Goal: Transaction & Acquisition: Purchase product/service

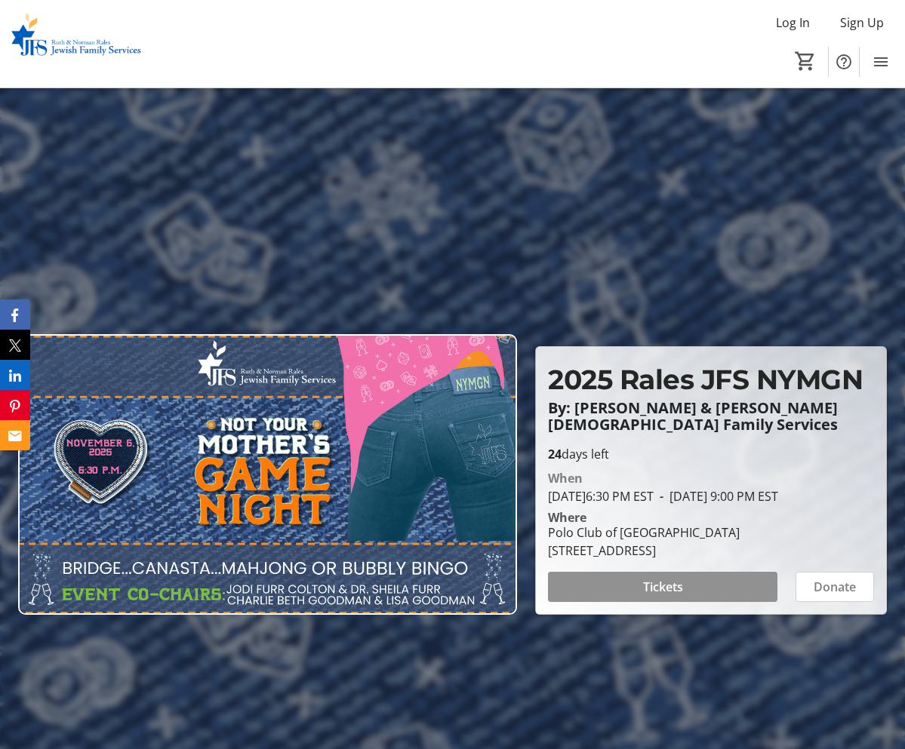
click at [697, 594] on span at bounding box center [662, 587] width 229 height 36
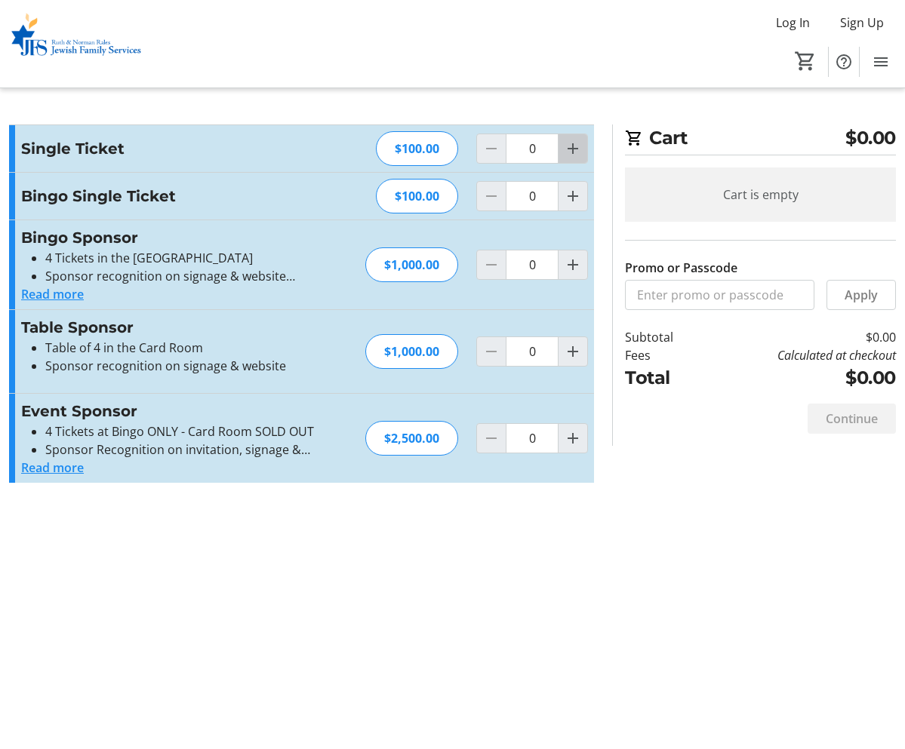
click at [568, 151] on mat-icon "Increment by one" at bounding box center [573, 149] width 18 height 18
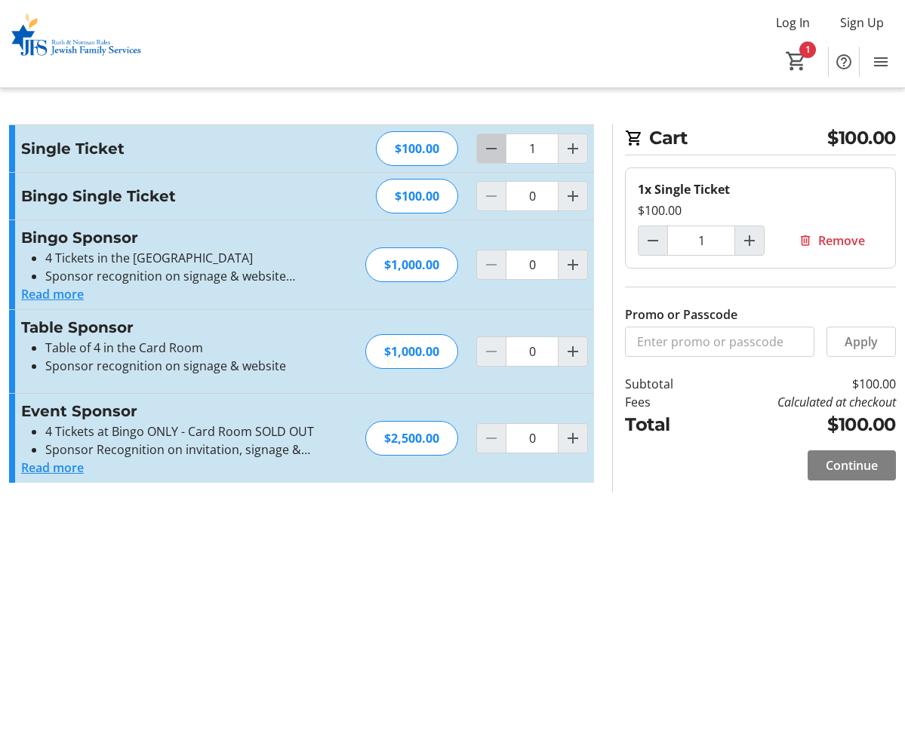
click at [493, 153] on mat-icon "Decrement by one" at bounding box center [491, 149] width 18 height 18
type input "0"
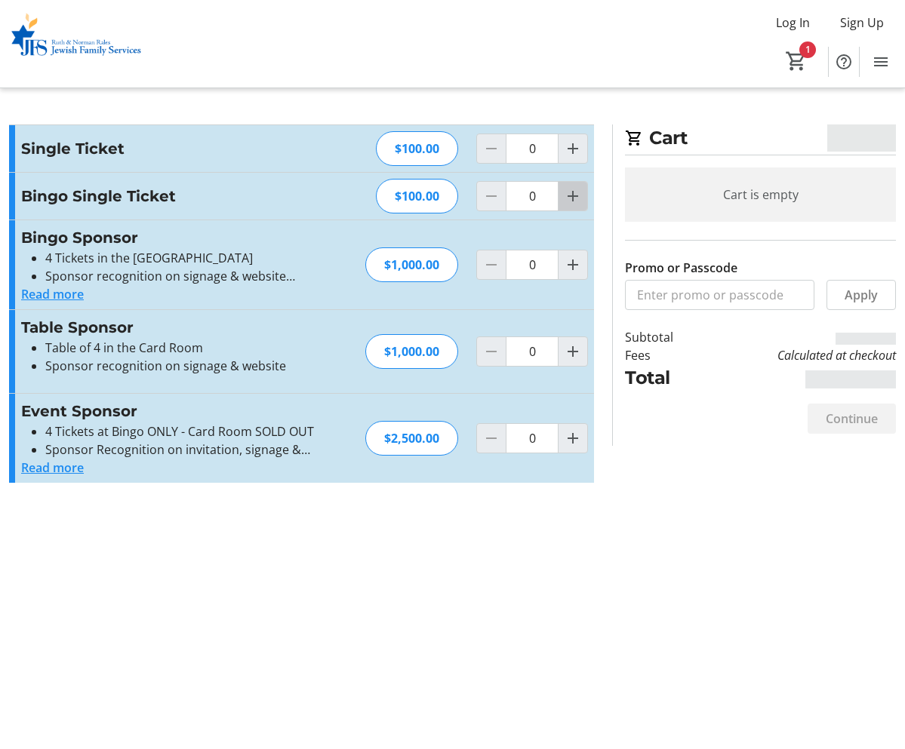
click at [572, 198] on mat-icon "Increment by one" at bounding box center [573, 196] width 18 height 18
type input "1"
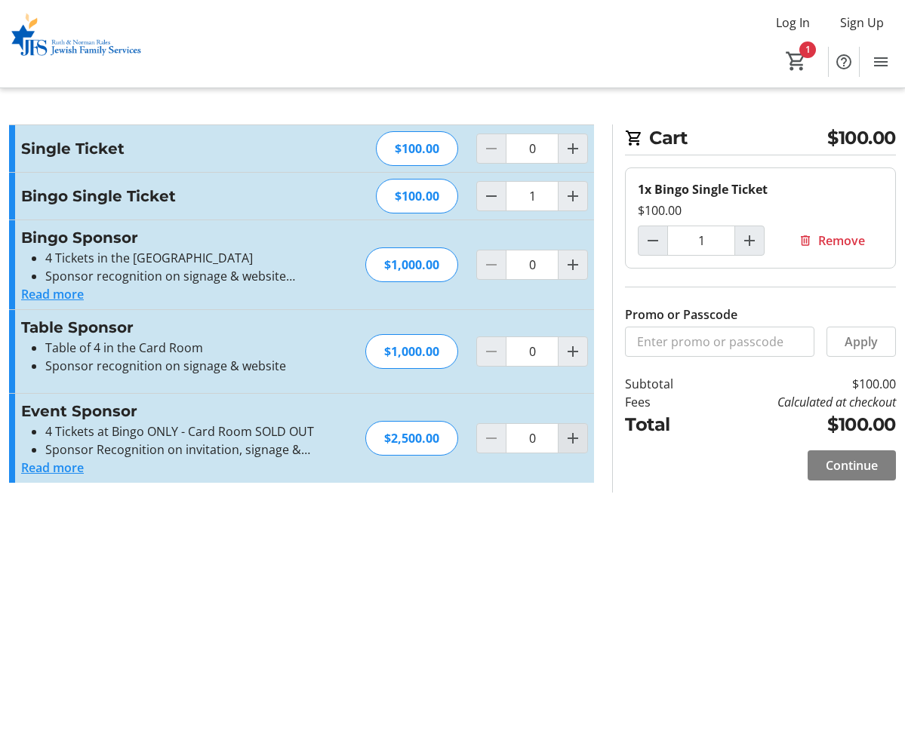
click at [559, 444] on span "Increment by one" at bounding box center [572, 438] width 29 height 29
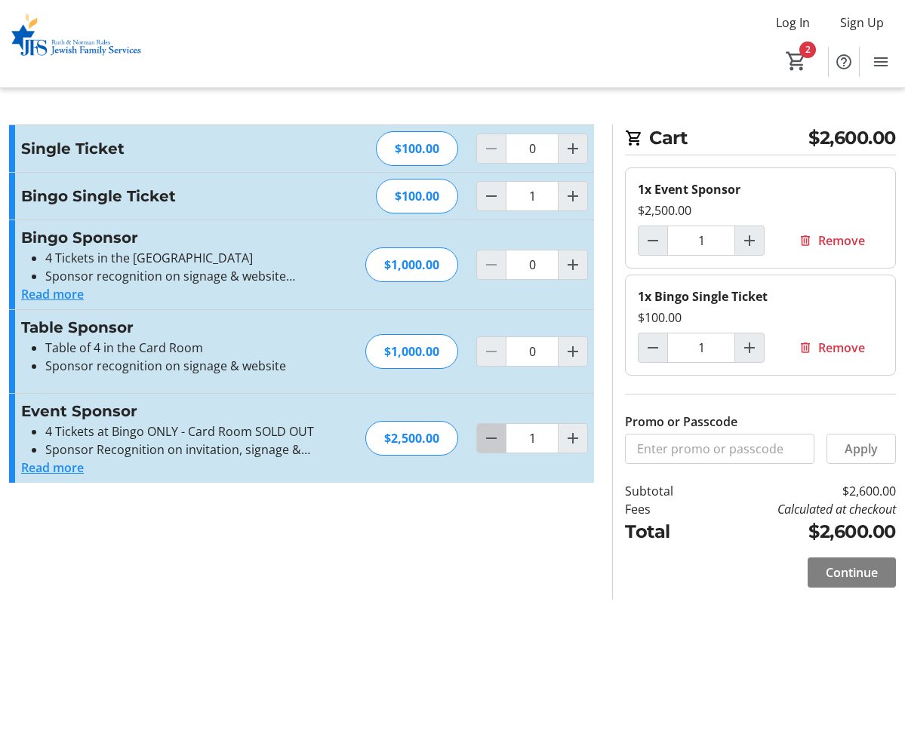
click at [487, 438] on mat-icon "Decrement by one" at bounding box center [491, 438] width 18 height 18
type input "0"
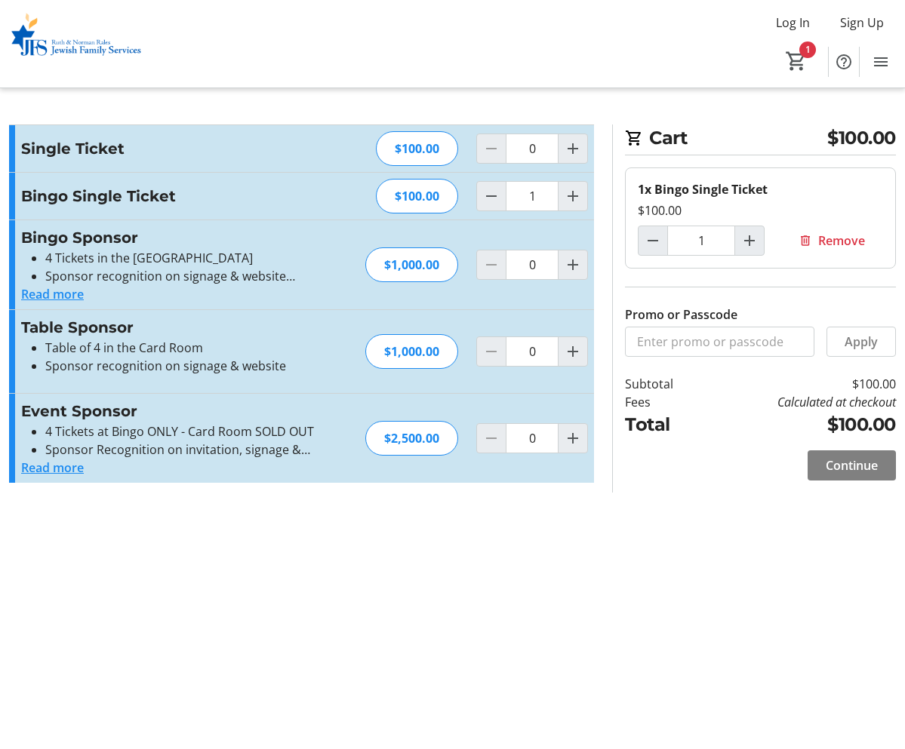
click at [72, 294] on button "Read more" at bounding box center [52, 294] width 63 height 18
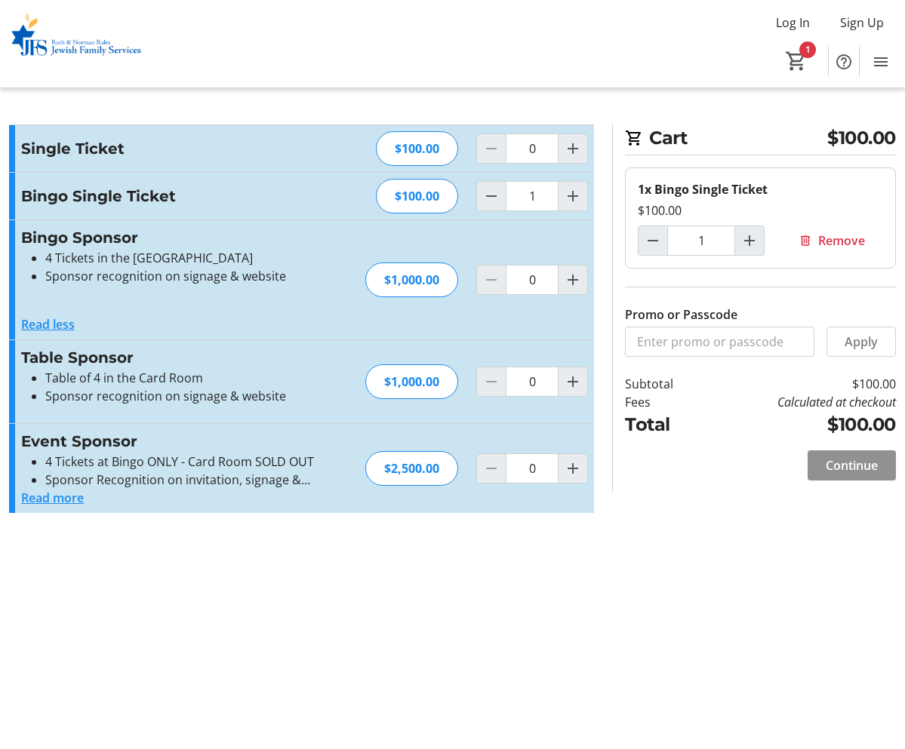
click at [846, 474] on span at bounding box center [851, 466] width 88 height 36
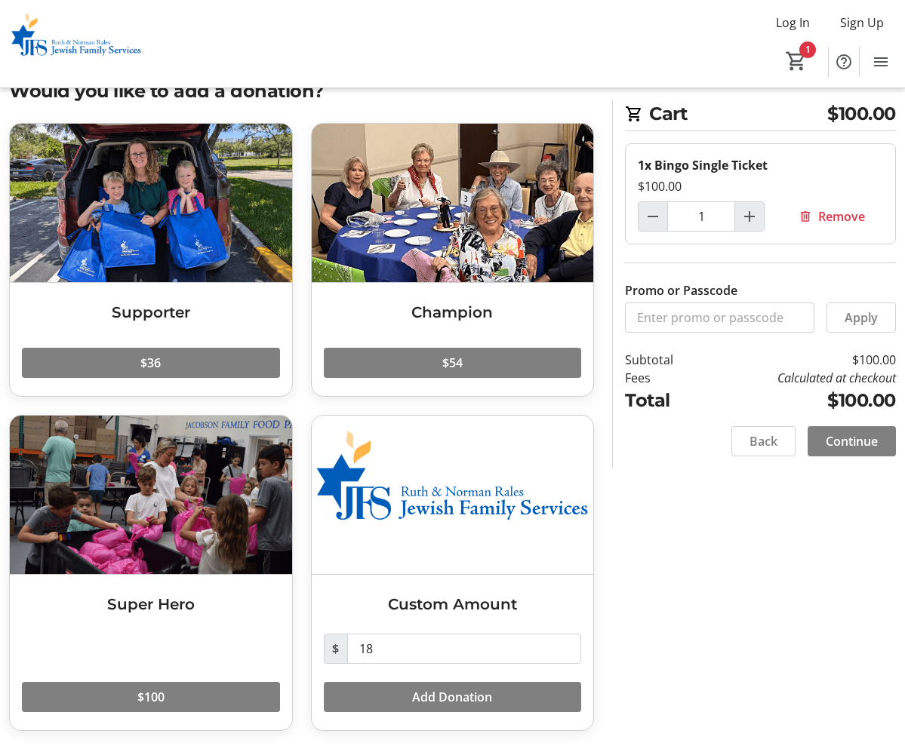
scroll to position [46, 0]
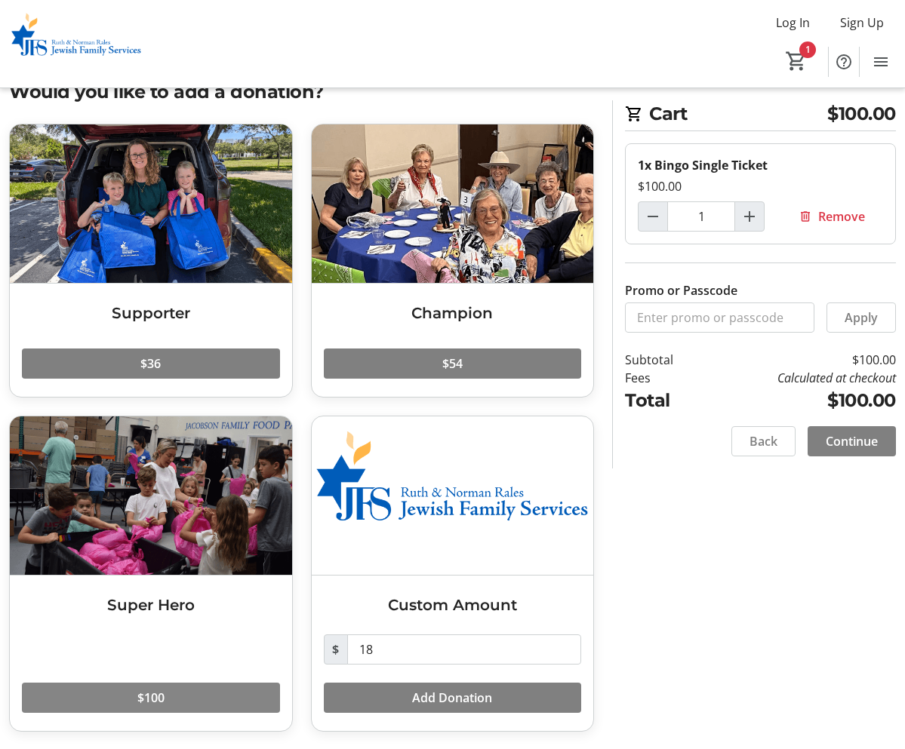
click at [186, 699] on span at bounding box center [151, 698] width 258 height 36
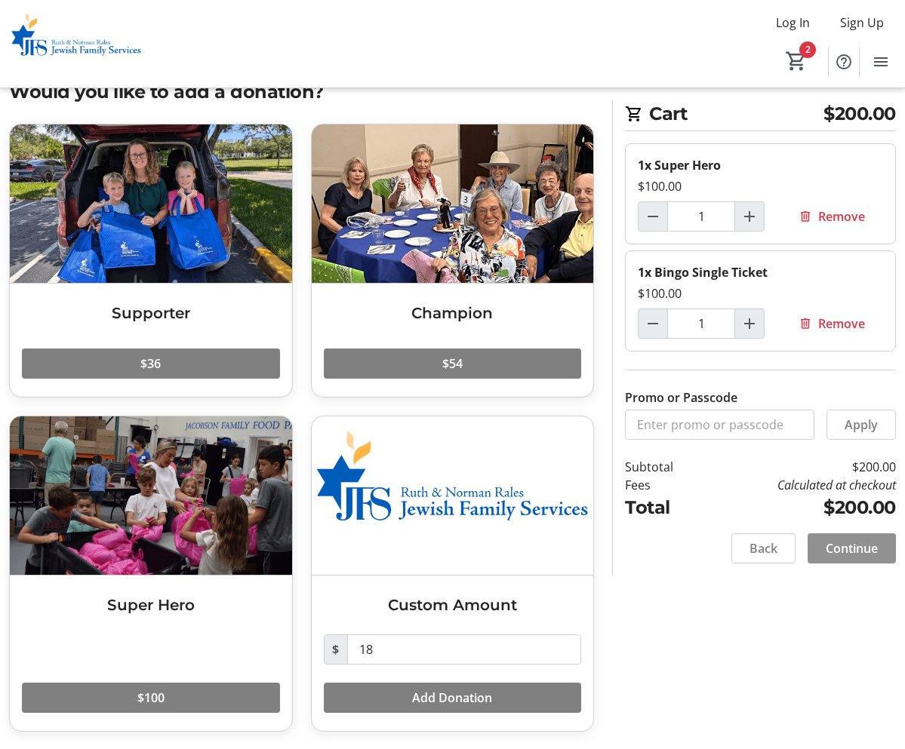
click at [841, 546] on span "Continue" at bounding box center [852, 549] width 52 height 18
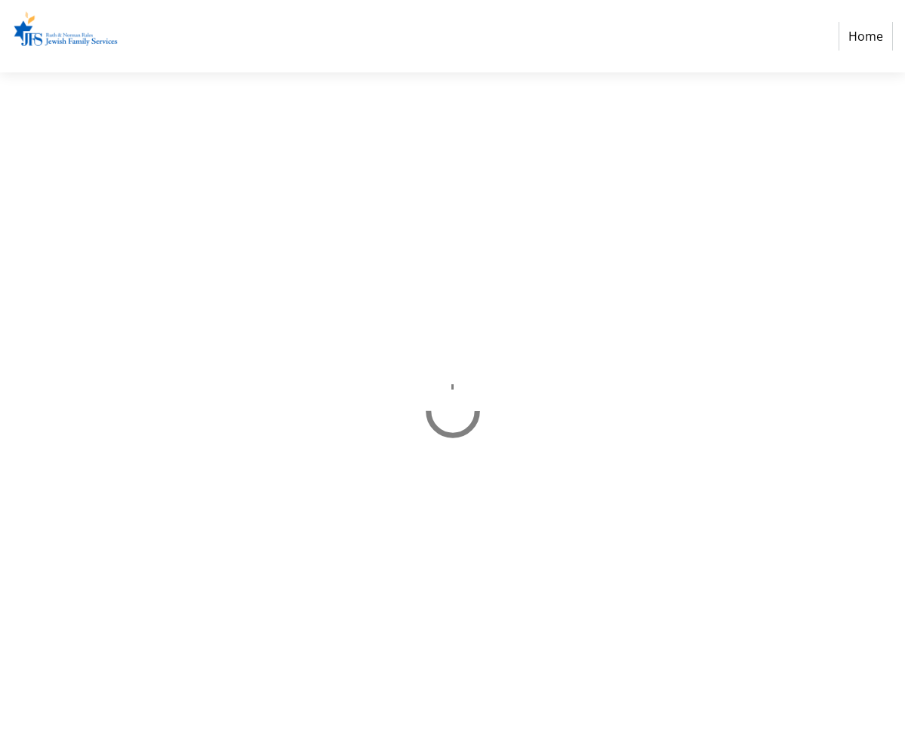
select select "US"
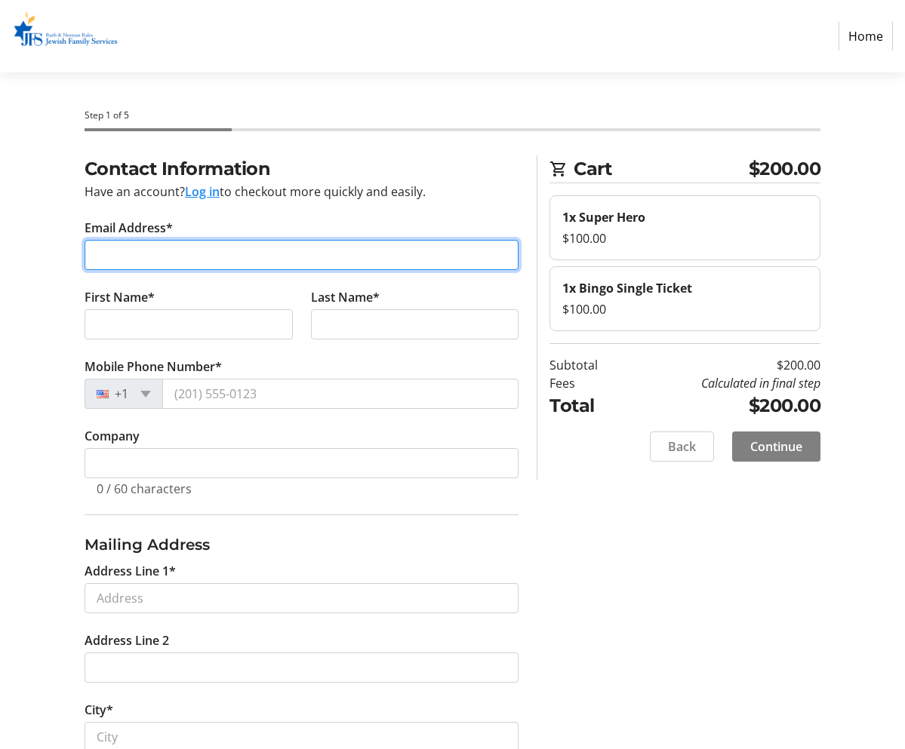
click at [262, 253] on input "Email Address*" at bounding box center [302, 255] width 435 height 30
type input "[EMAIL_ADDRESS][DOMAIN_NAME]"
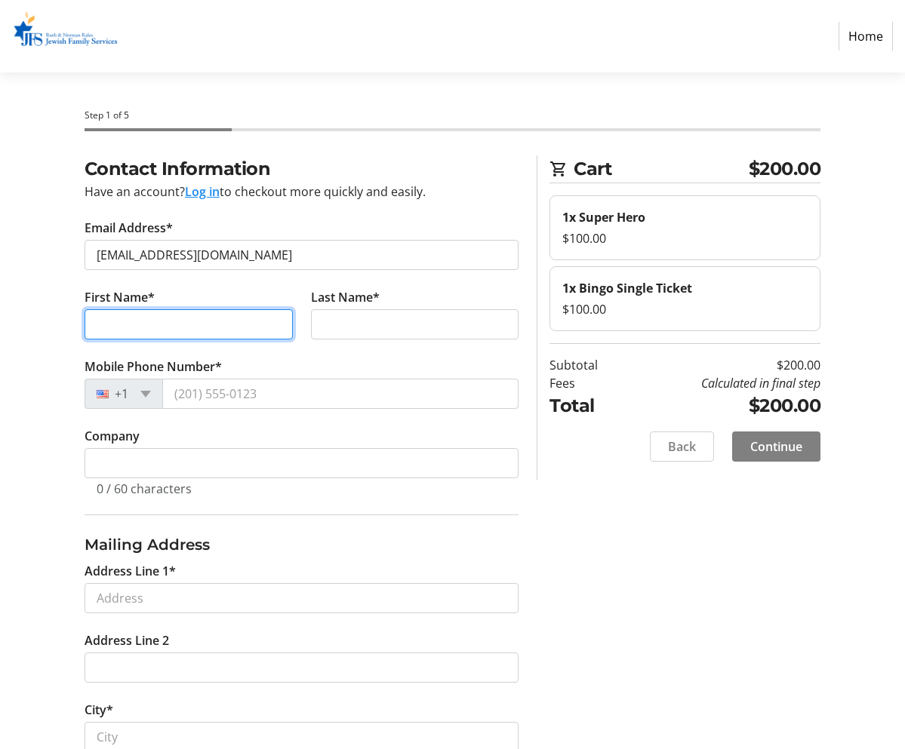
click at [195, 325] on input "First Name*" at bounding box center [189, 324] width 208 height 30
type input "[PERSON_NAME]"
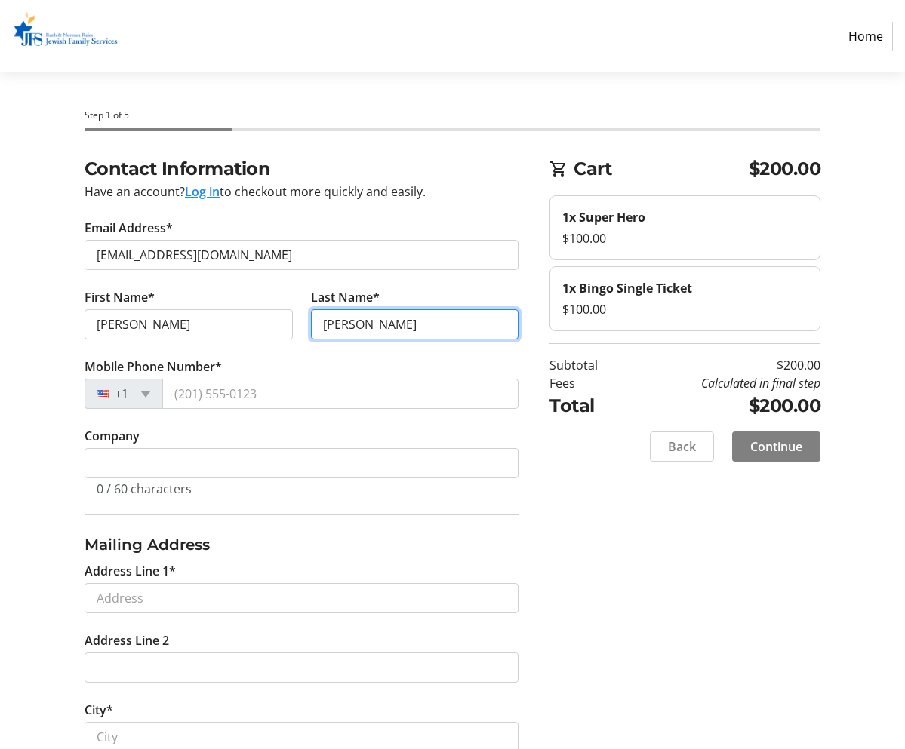
type input "[PERSON_NAME]"
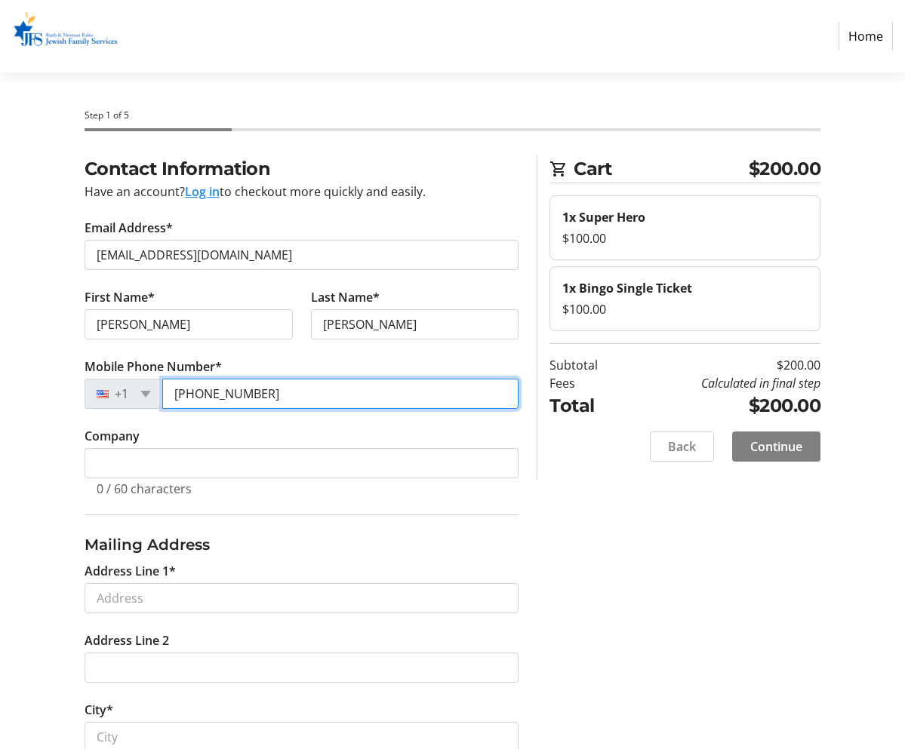
type input "[PHONE_NUMBER]"
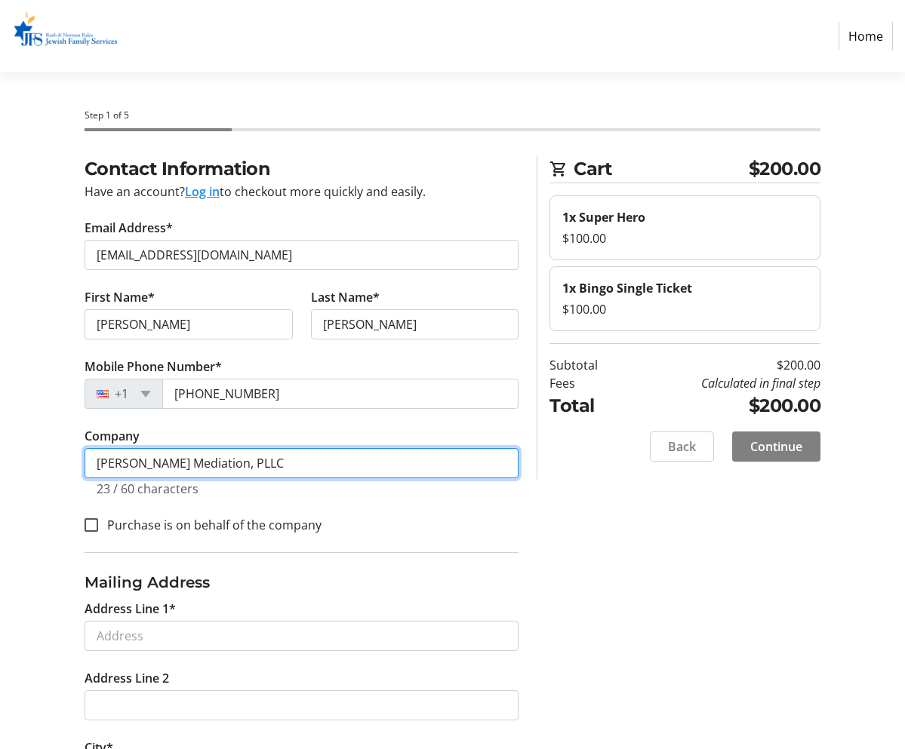
type input "[PERSON_NAME] Mediation, PLLC"
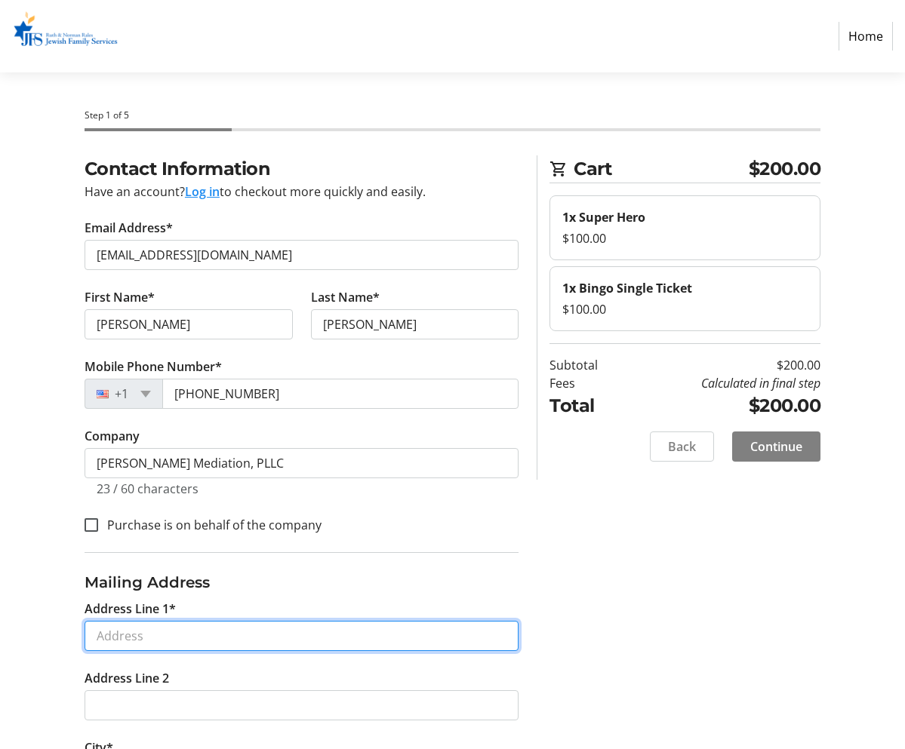
click at [298, 631] on input "Address Line 1*" at bounding box center [302, 636] width 435 height 30
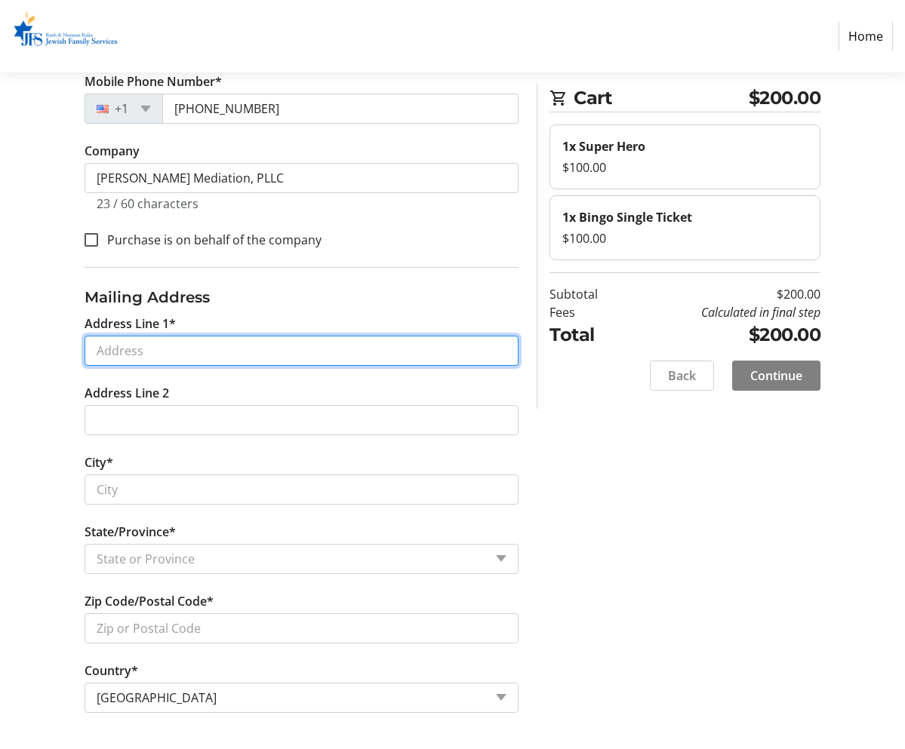
scroll to position [285, 0]
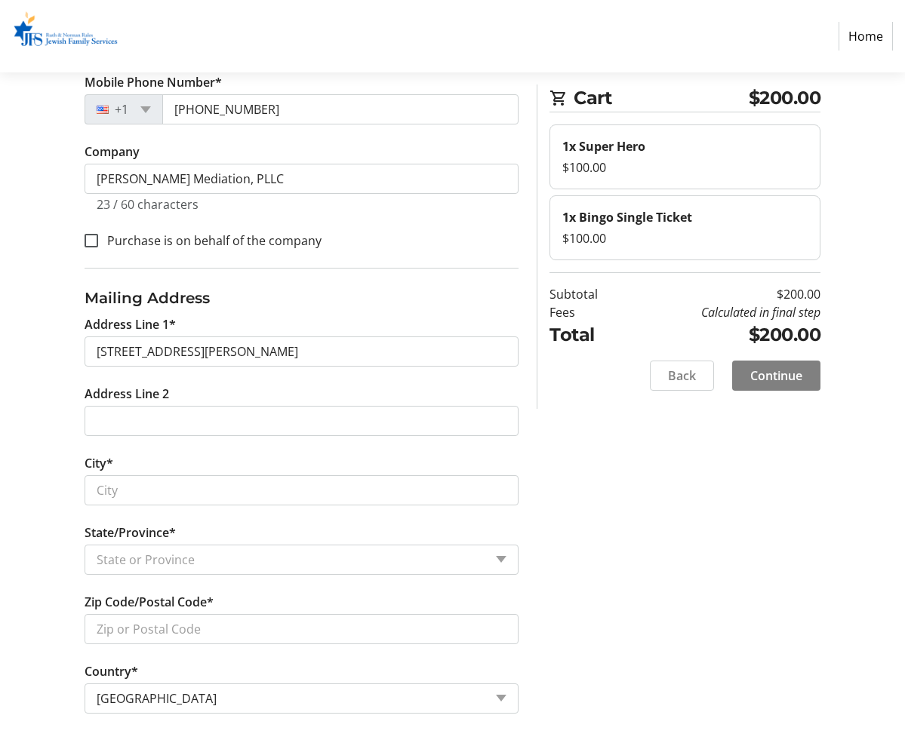
type input "[STREET_ADDRESS][PERSON_NAME]"
type input "Boca Raton"
select select "FL"
type input "33434"
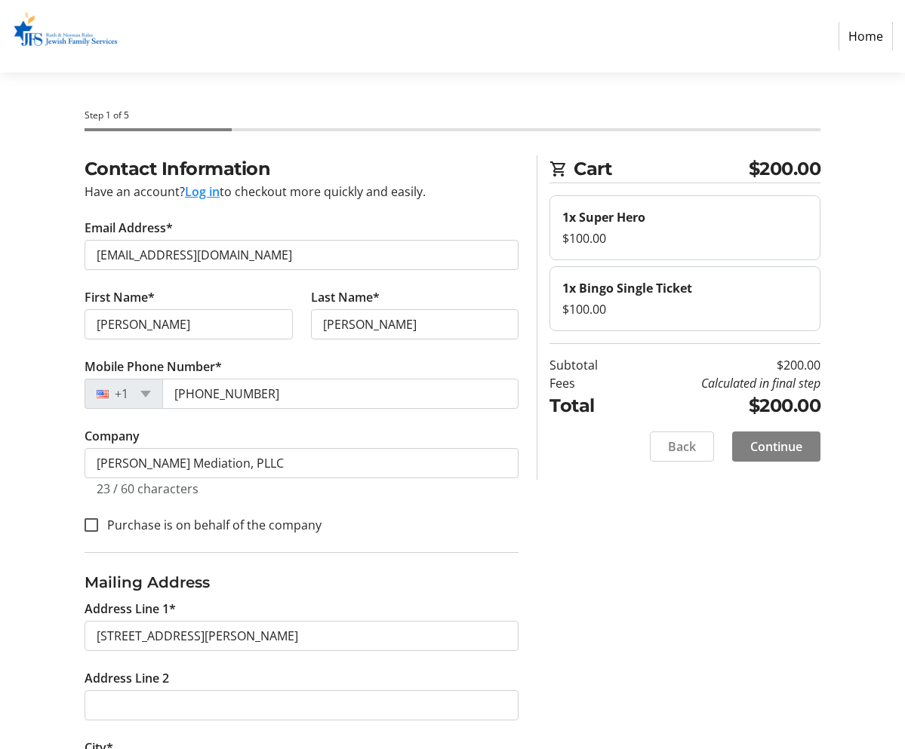
scroll to position [0, 0]
click at [755, 445] on span "Continue" at bounding box center [776, 447] width 52 height 18
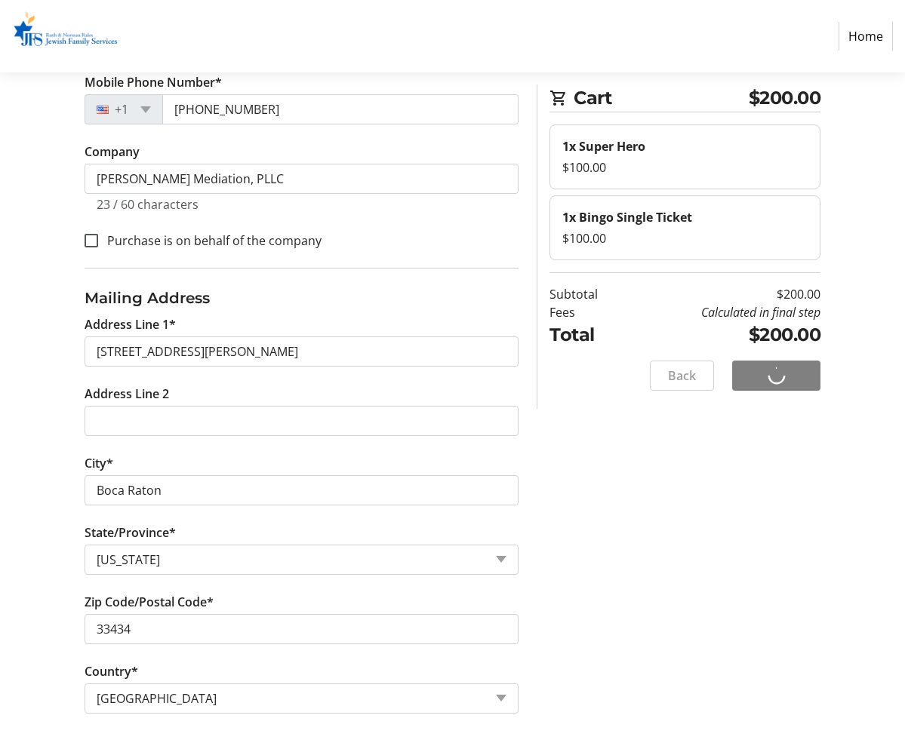
scroll to position [293, 0]
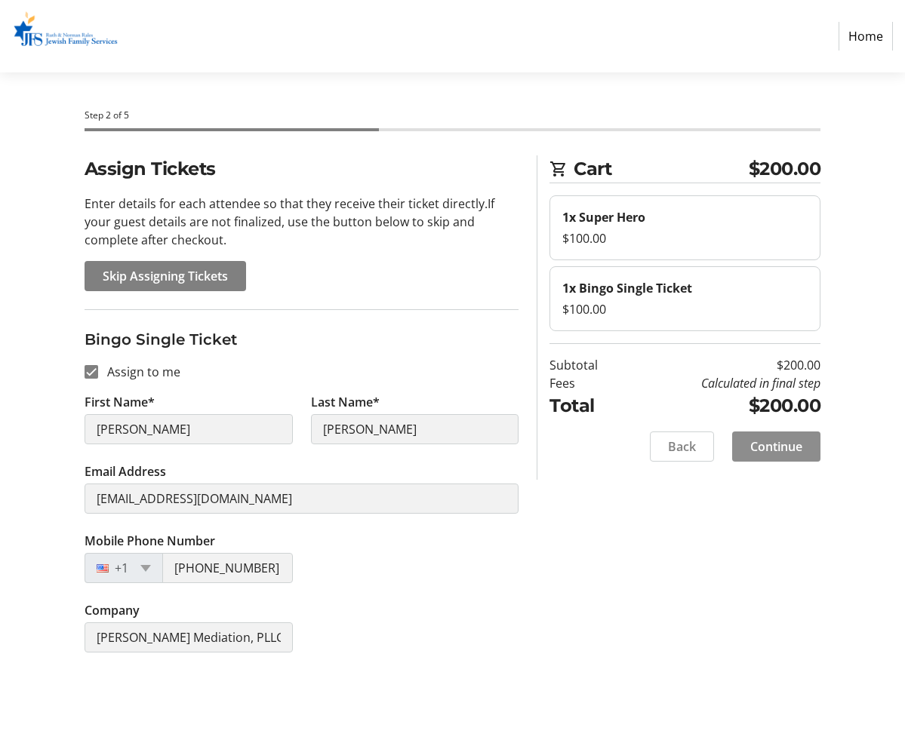
click at [776, 445] on span "Continue" at bounding box center [776, 447] width 52 height 18
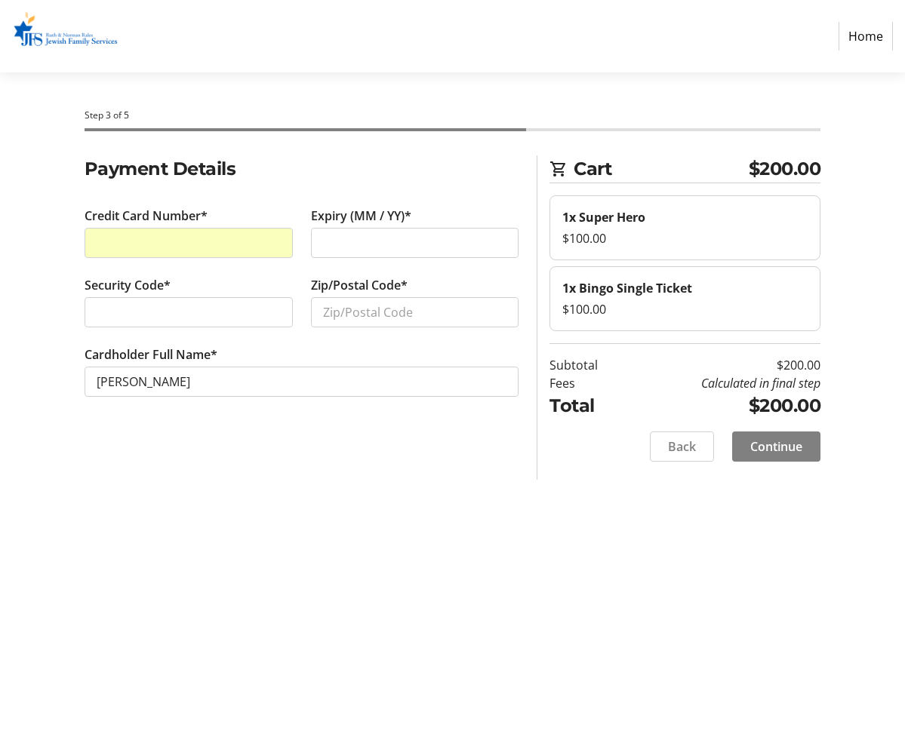
click at [508, 242] on div at bounding box center [415, 243] width 208 height 30
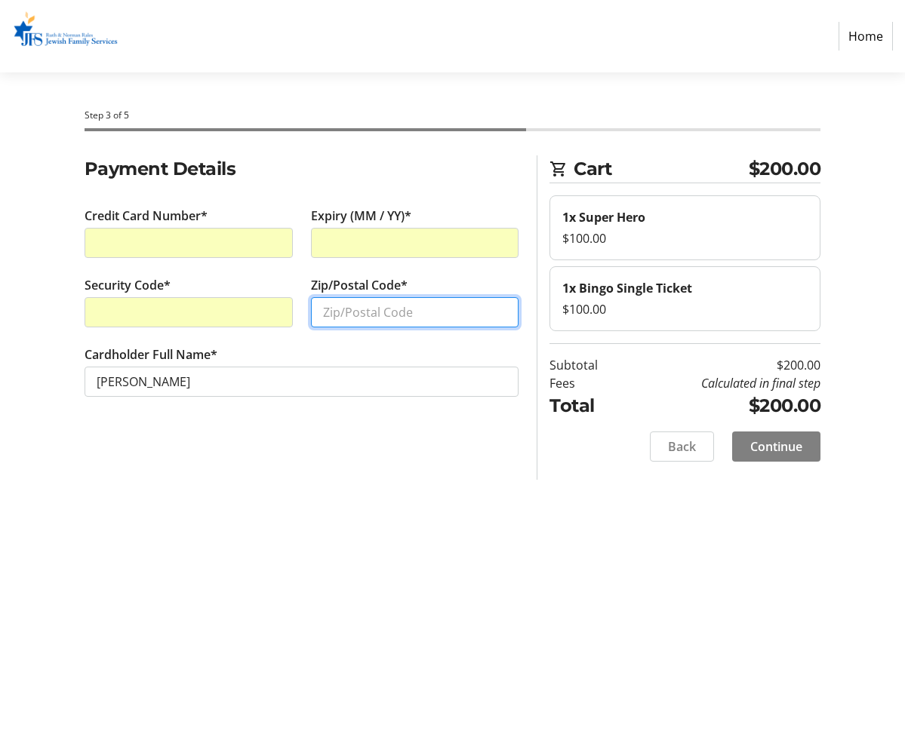
click at [357, 319] on input "Zip/Postal Code*" at bounding box center [415, 312] width 208 height 30
type input "33434"
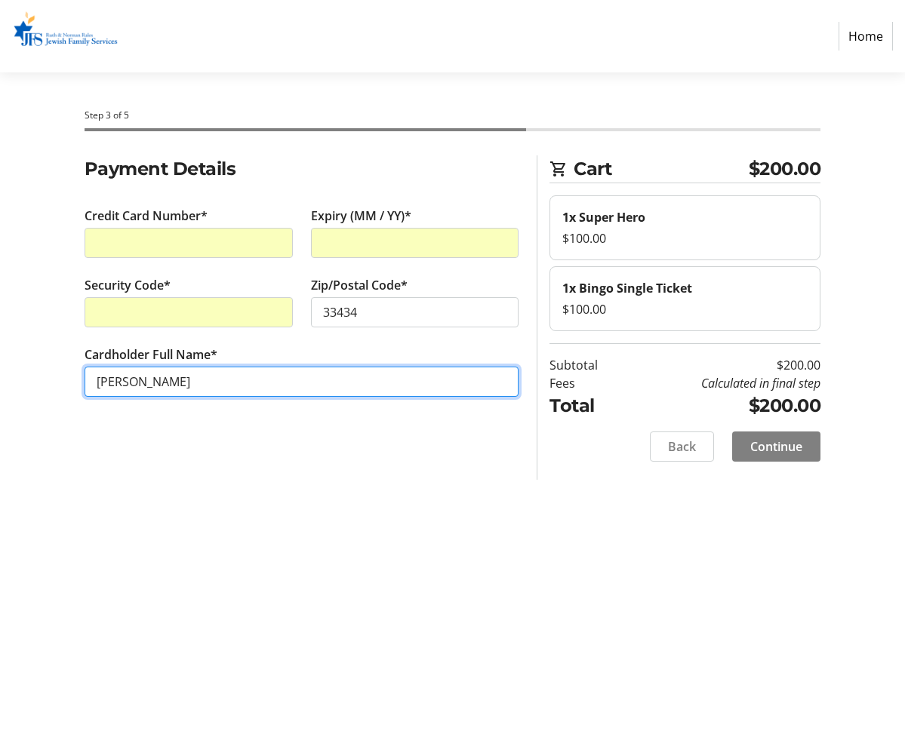
click at [279, 381] on input "[PERSON_NAME]" at bounding box center [302, 382] width 435 height 30
drag, startPoint x: 214, startPoint y: 386, endPoint x: 137, endPoint y: 378, distance: 77.3
click at [137, 378] on input "[PERSON_NAME]" at bounding box center [302, 382] width 435 height 30
type input "[PERSON_NAME]"
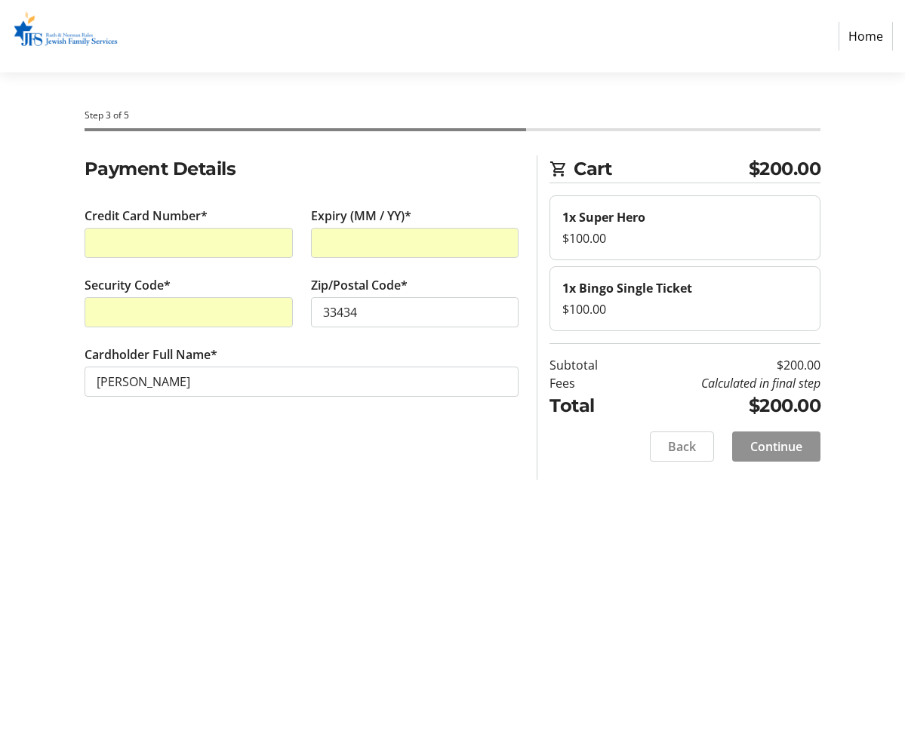
click at [780, 454] on span "Continue" at bounding box center [776, 447] width 52 height 18
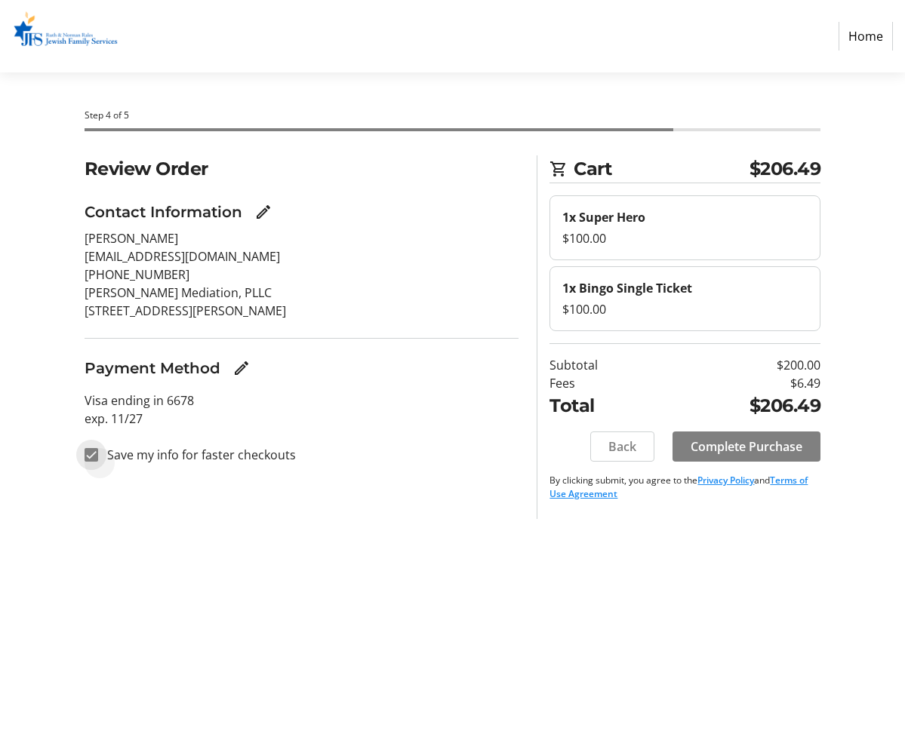
click at [91, 453] on input "Save my info for faster checkouts" at bounding box center [92, 455] width 14 height 14
click at [88, 452] on input "Save my info for faster checkouts" at bounding box center [92, 455] width 14 height 14
checkbox input "true"
click at [255, 520] on div "Step 4 of 5 Cart $206.49 1x Super Hero $100.00 1x Bingo Single Ticket $100.00 S…" at bounding box center [452, 410] width 905 height 677
click at [710, 441] on span "Complete Purchase" at bounding box center [747, 447] width 112 height 18
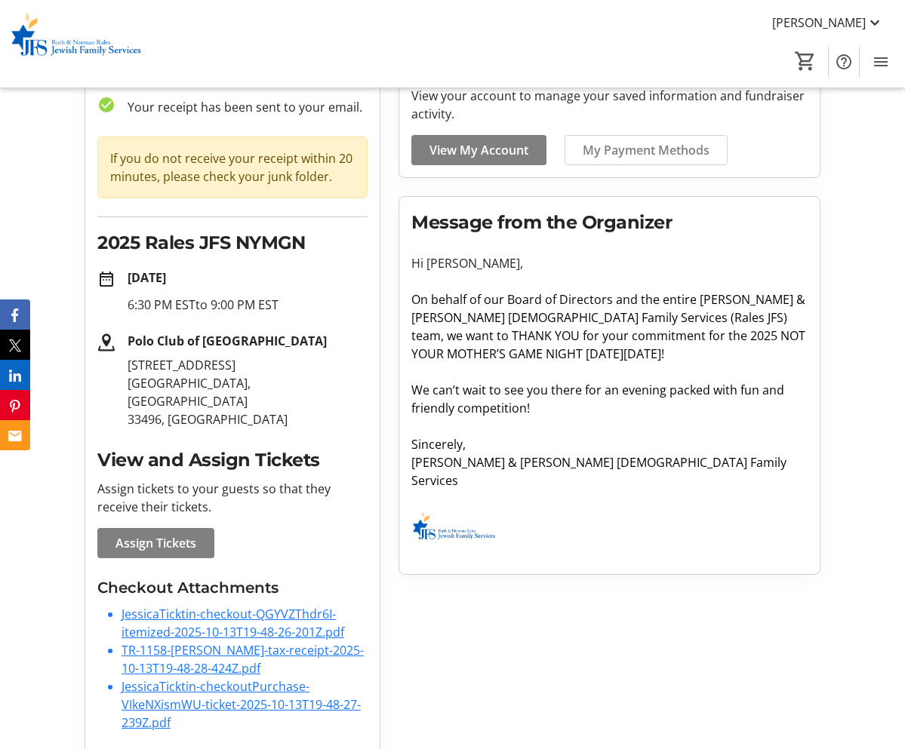
scroll to position [96, 0]
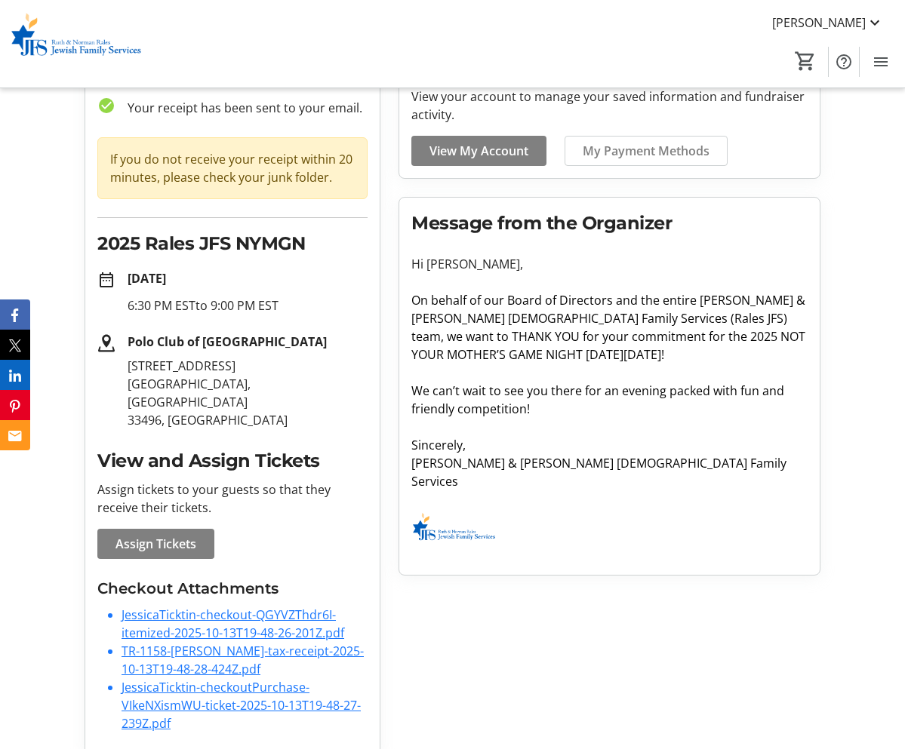
drag, startPoint x: 904, startPoint y: 367, endPoint x: 551, endPoint y: 462, distance: 365.8
click at [551, 462] on div "Purchase Complete! check_circle Your receipt has been sent to your email. If yo…" at bounding box center [452, 406] width 754 height 728
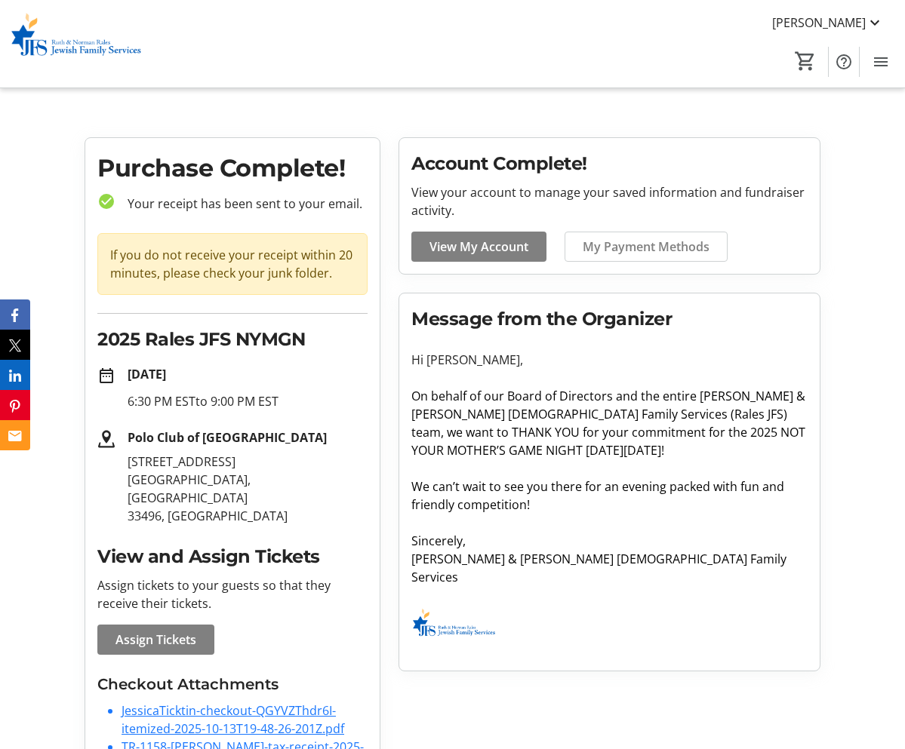
scroll to position [0, 0]
